Goal: Task Accomplishment & Management: Complete application form

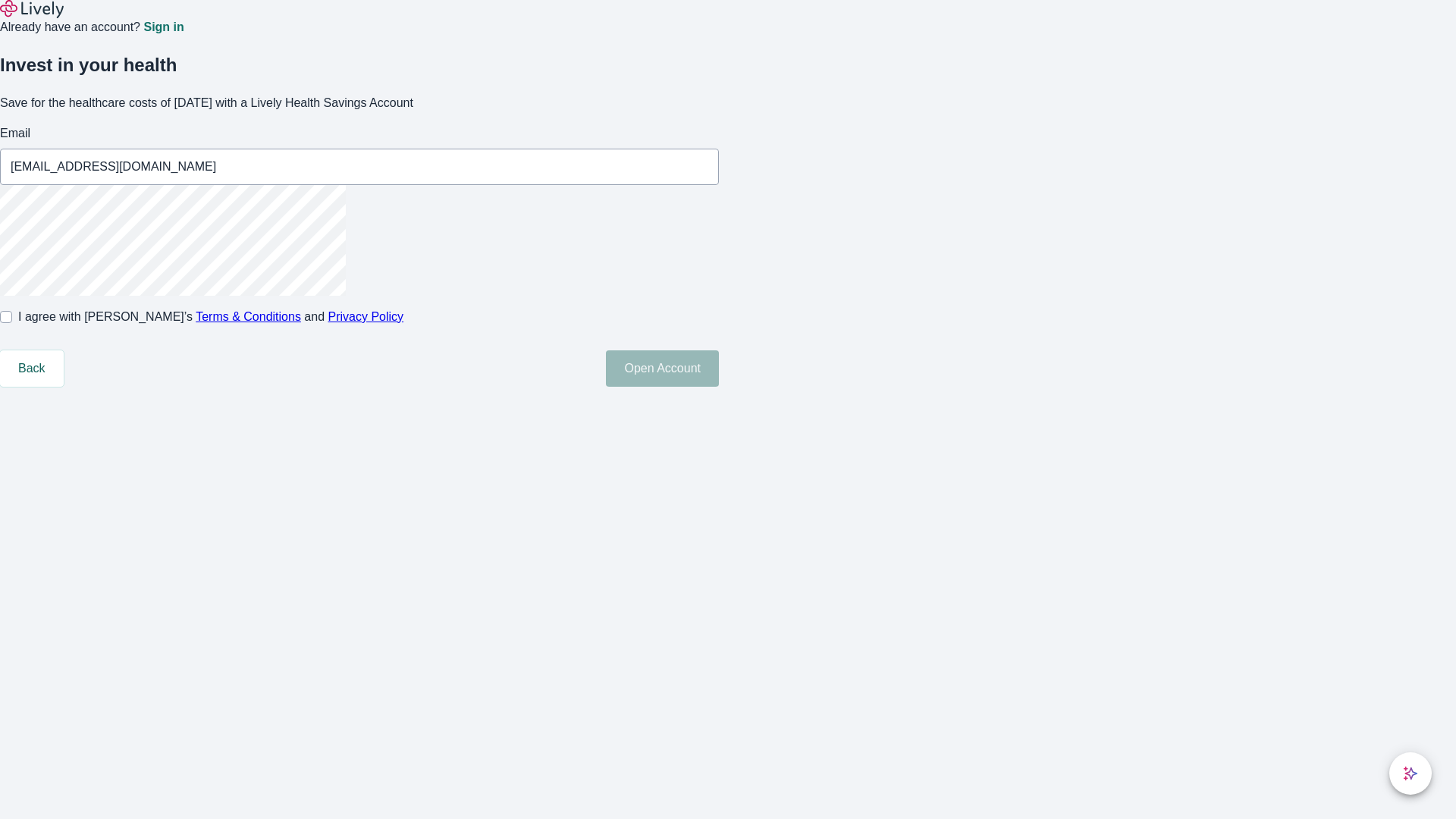
click at [12, 323] on input "I agree with Lively’s Terms & Conditions and Privacy Policy" at bounding box center [5, 317] width 12 height 12
checkbox input "true"
click at [718, 386] on button "Open Account" at bounding box center [661, 368] width 113 height 36
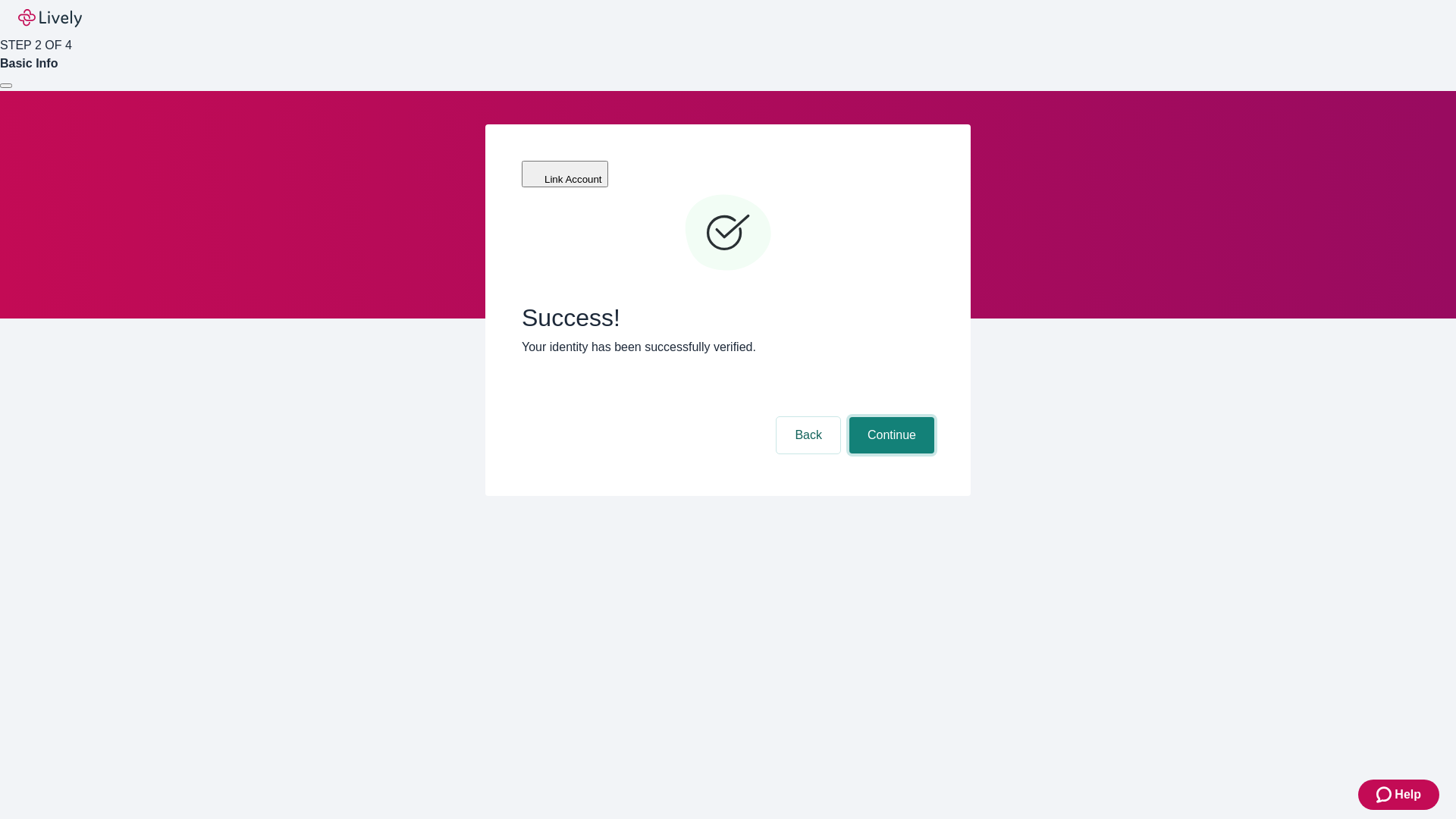
click at [890, 417] on button "Continue" at bounding box center [891, 435] width 85 height 36
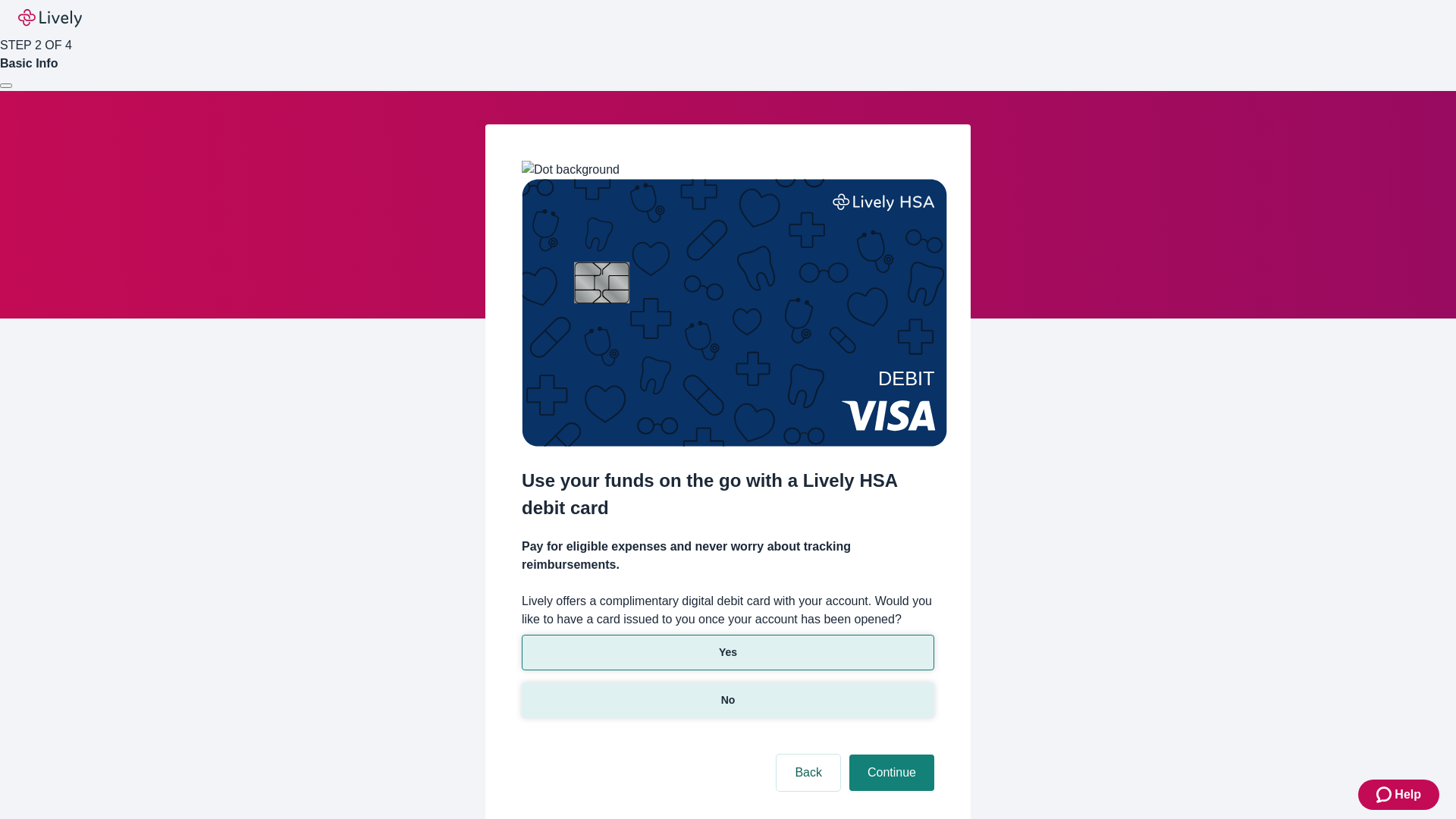
click at [728, 692] on p "No" at bounding box center [728, 700] width 14 height 16
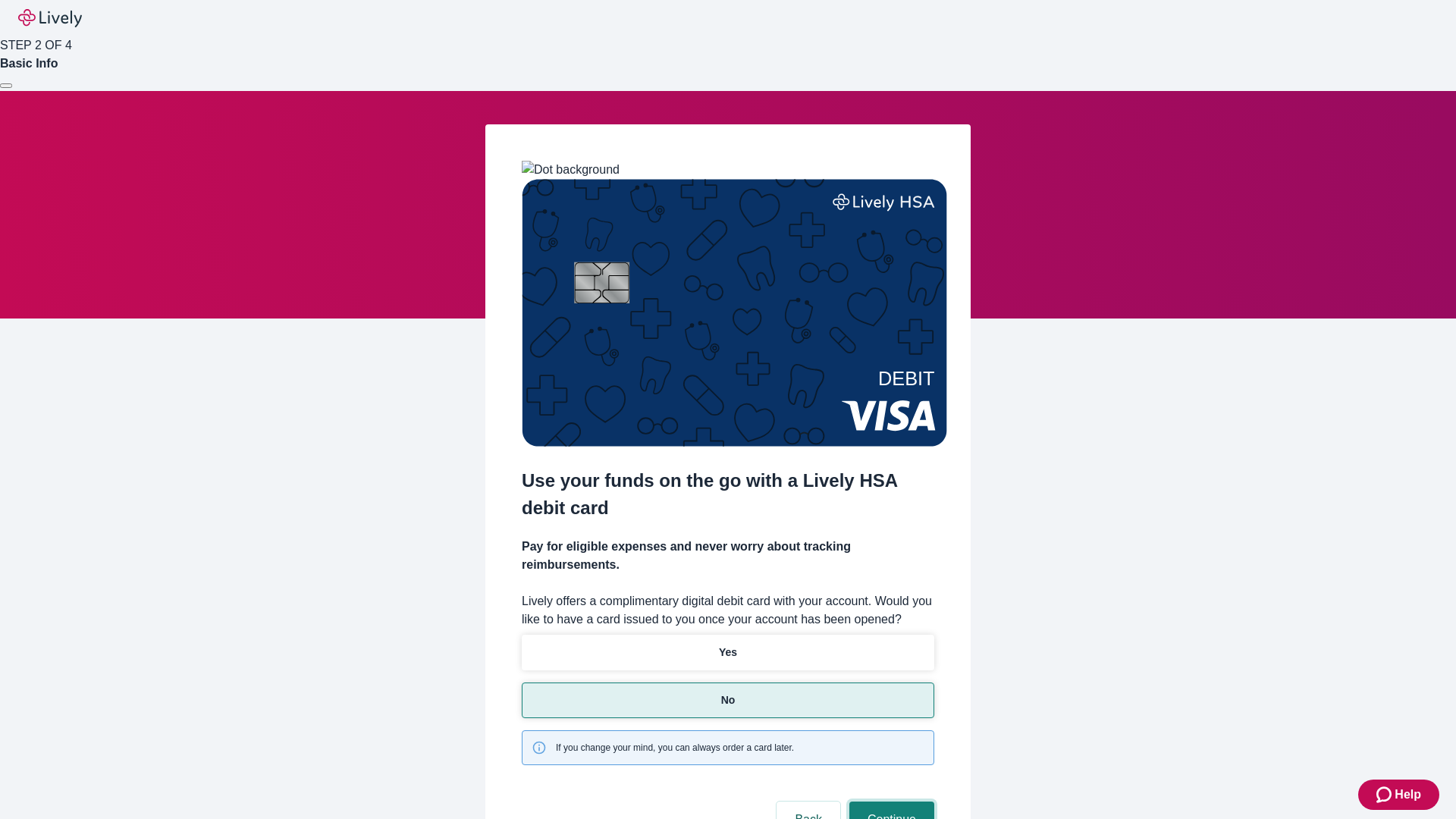
click at [890, 802] on button "Continue" at bounding box center [891, 820] width 85 height 36
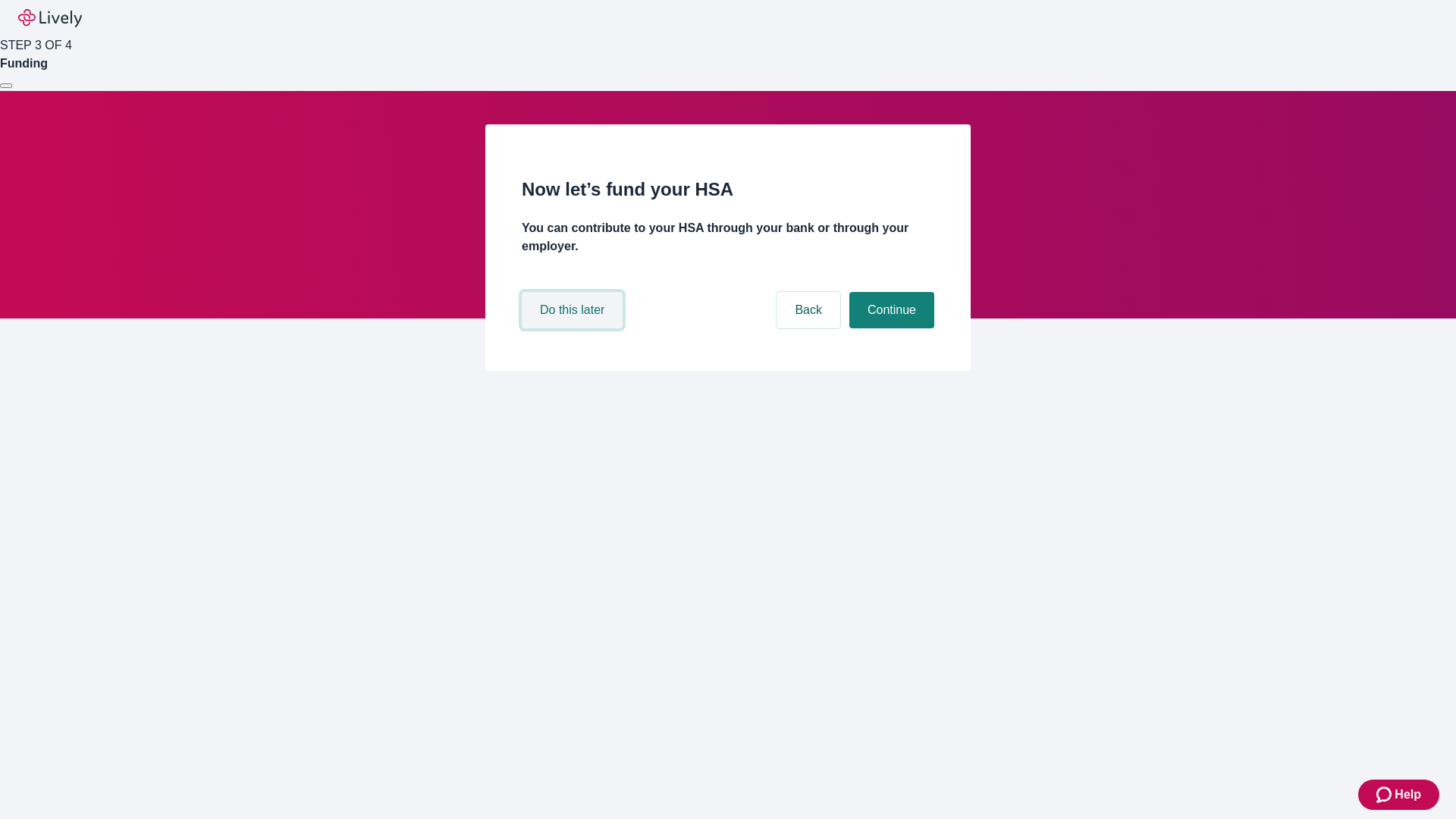
click at [574, 329] on button "Do this later" at bounding box center [571, 310] width 100 height 36
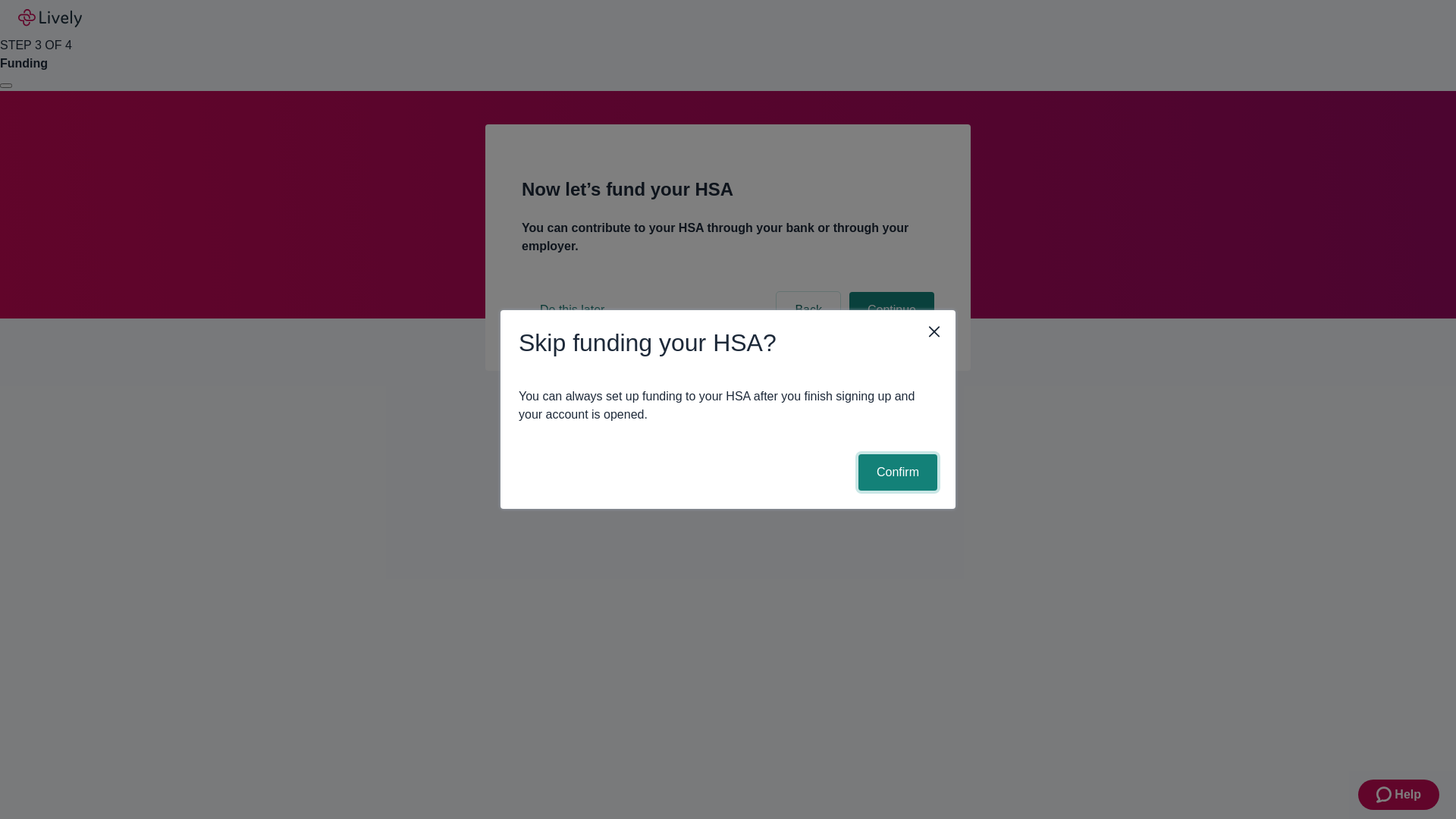
click at [896, 472] on button "Confirm" at bounding box center [898, 472] width 79 height 36
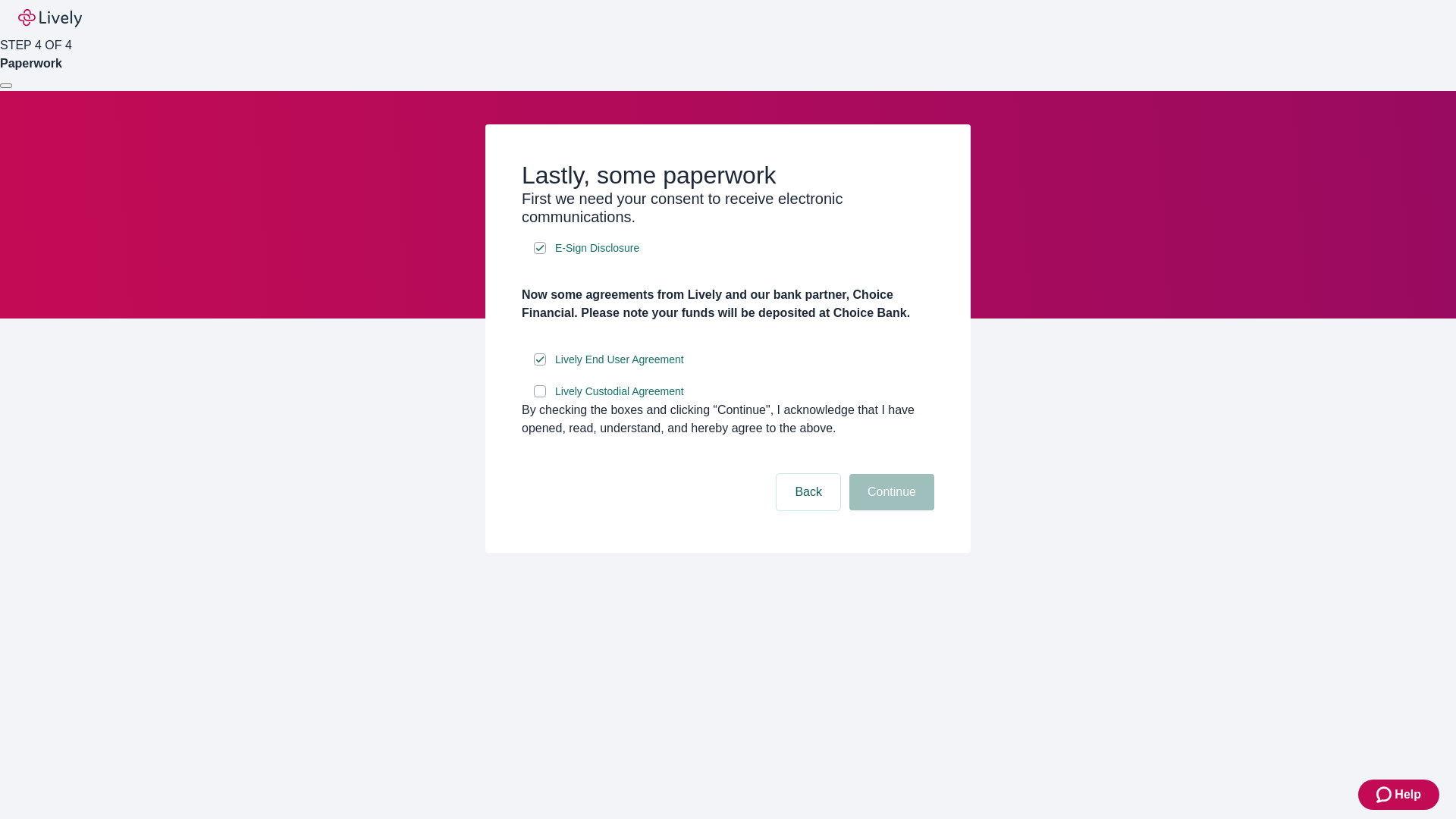
click at [540, 397] on input "Lively Custodial Agreement" at bounding box center [539, 391] width 12 height 12
checkbox input "true"
click at [890, 510] on button "Continue" at bounding box center [891, 492] width 85 height 36
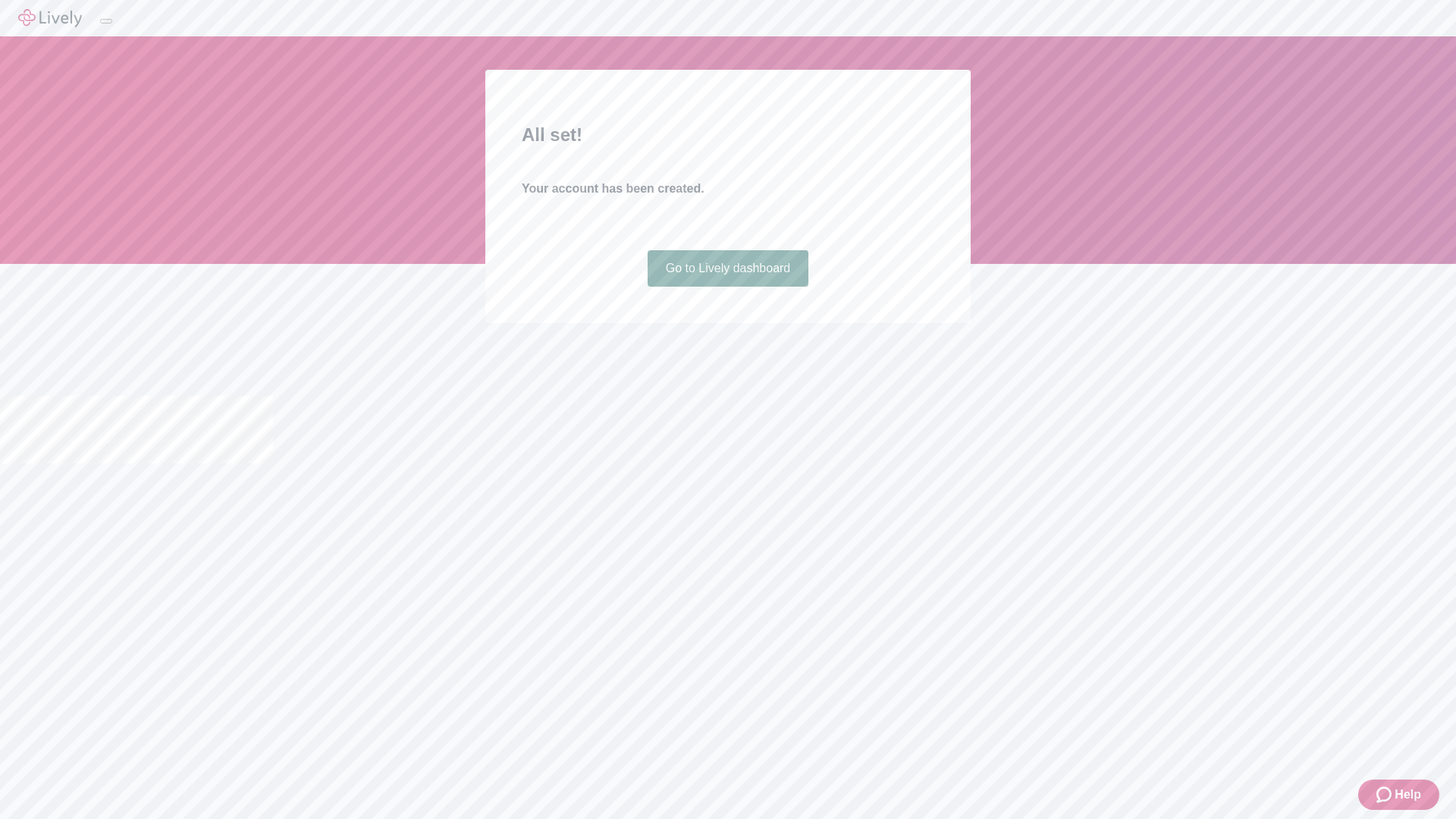
click at [728, 287] on link "Go to Lively dashboard" at bounding box center [728, 269] width 161 height 36
